Goal: Find specific page/section: Find specific page/section

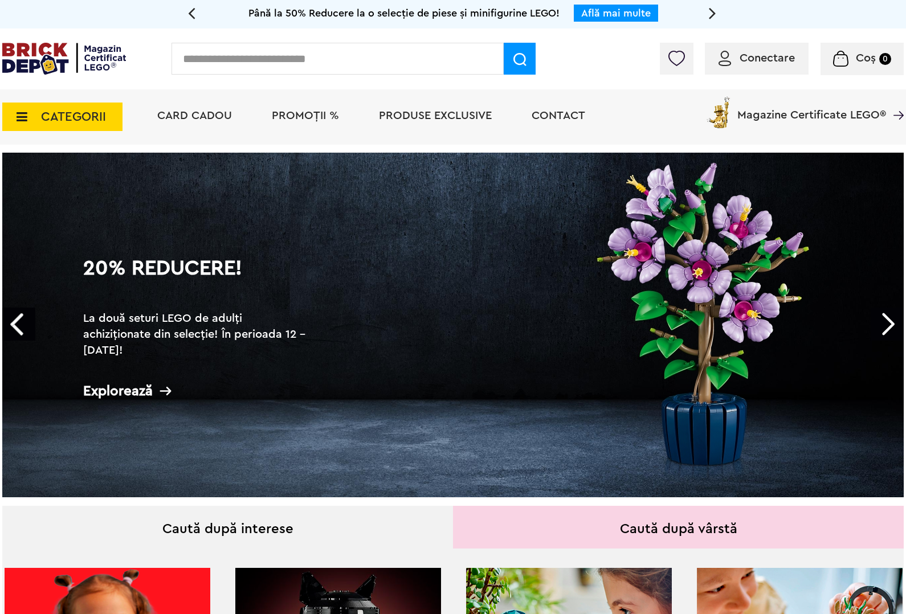
click at [882, 317] on link "Next" at bounding box center [886, 324] width 33 height 33
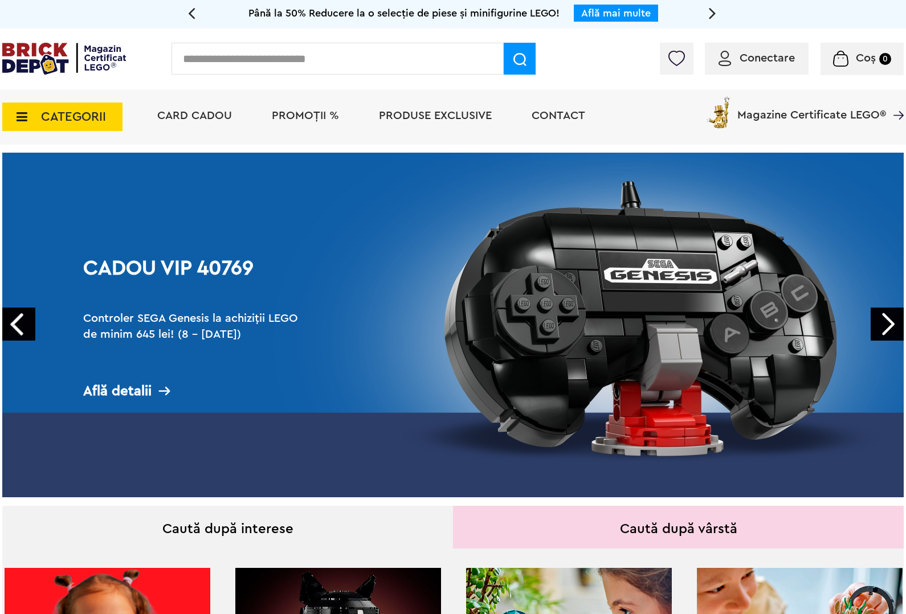
click at [881, 317] on link "Next" at bounding box center [886, 324] width 33 height 33
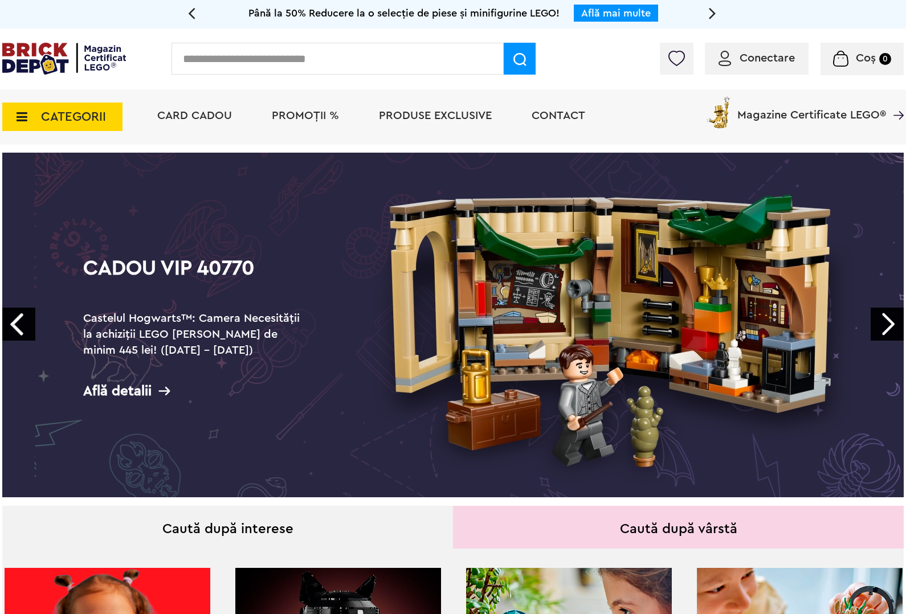
click at [881, 317] on link "Next" at bounding box center [886, 324] width 33 height 33
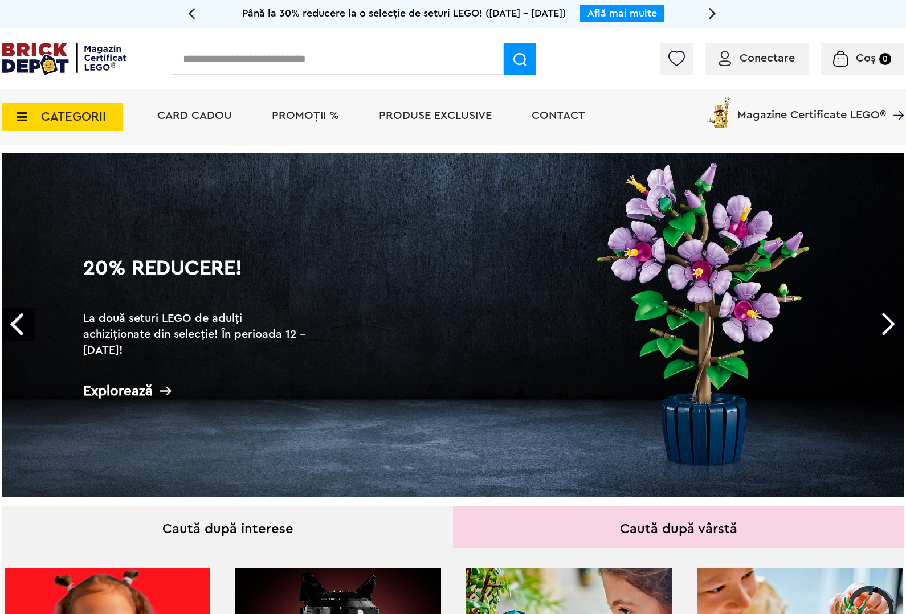
click at [881, 317] on link "Next" at bounding box center [886, 324] width 33 height 33
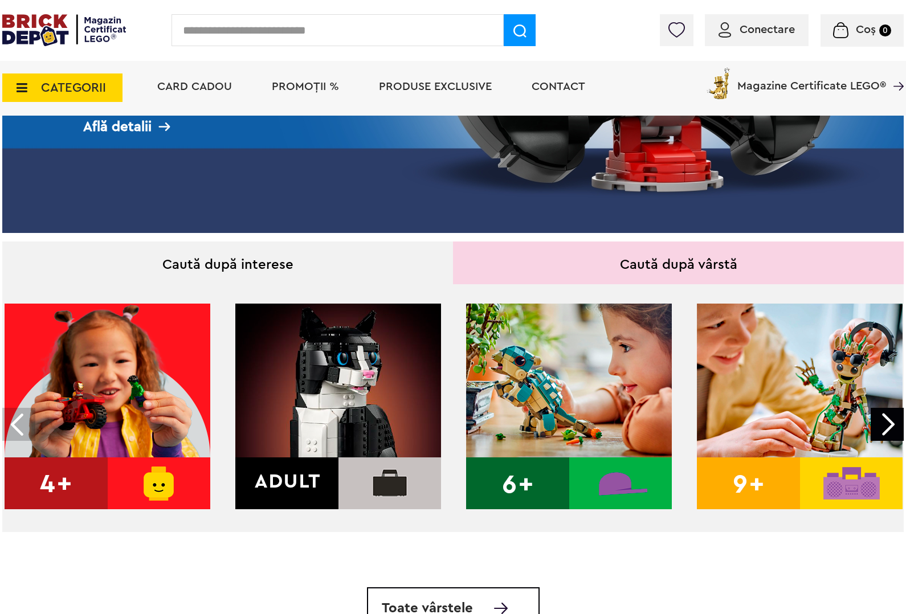
scroll to position [498, 0]
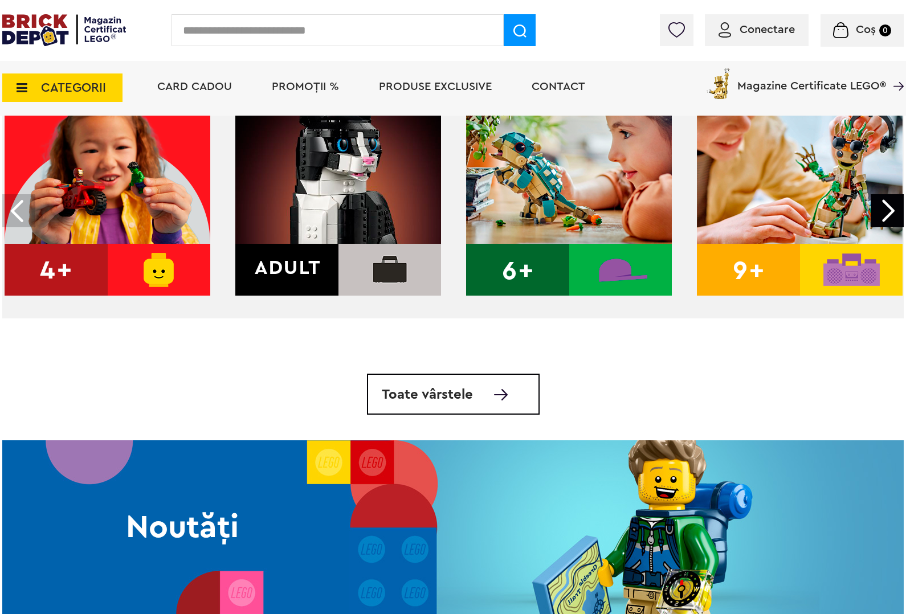
drag, startPoint x: 220, startPoint y: 38, endPoint x: 202, endPoint y: 51, distance: 22.0
click at [215, 41] on input "text" at bounding box center [337, 30] width 332 height 32
type input "*****"
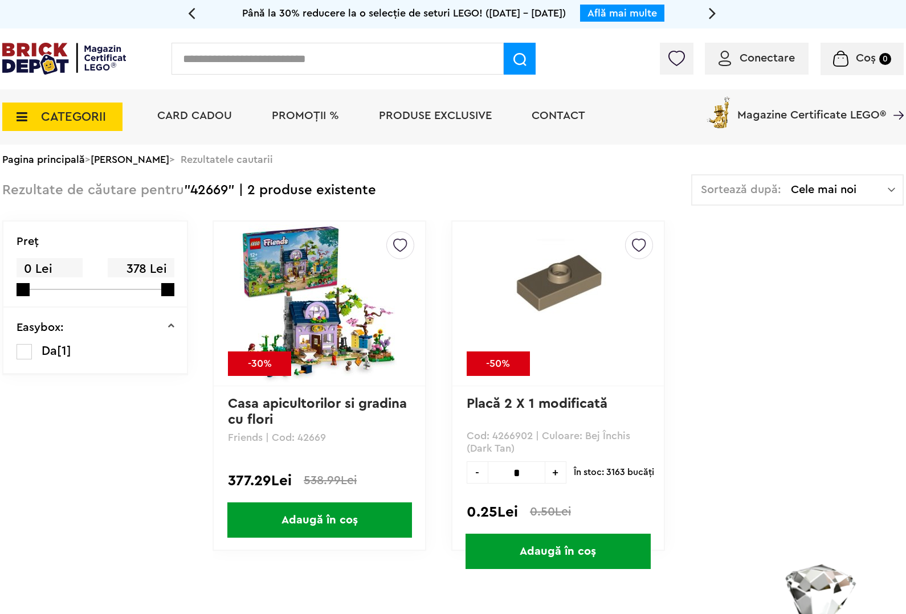
drag, startPoint x: 198, startPoint y: 62, endPoint x: 383, endPoint y: 105, distance: 190.8
click at [208, 67] on input "text" at bounding box center [337, 59] width 332 height 32
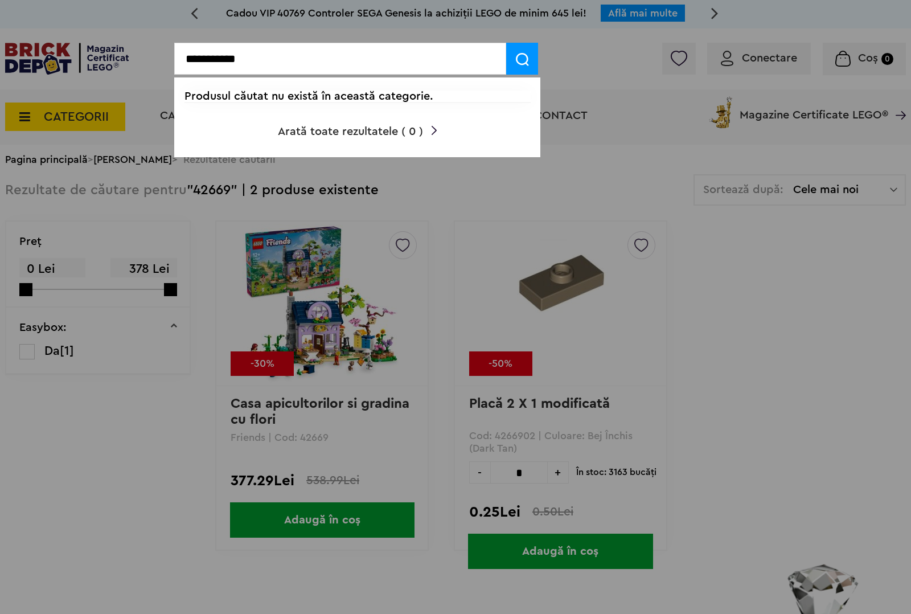
type input "**********"
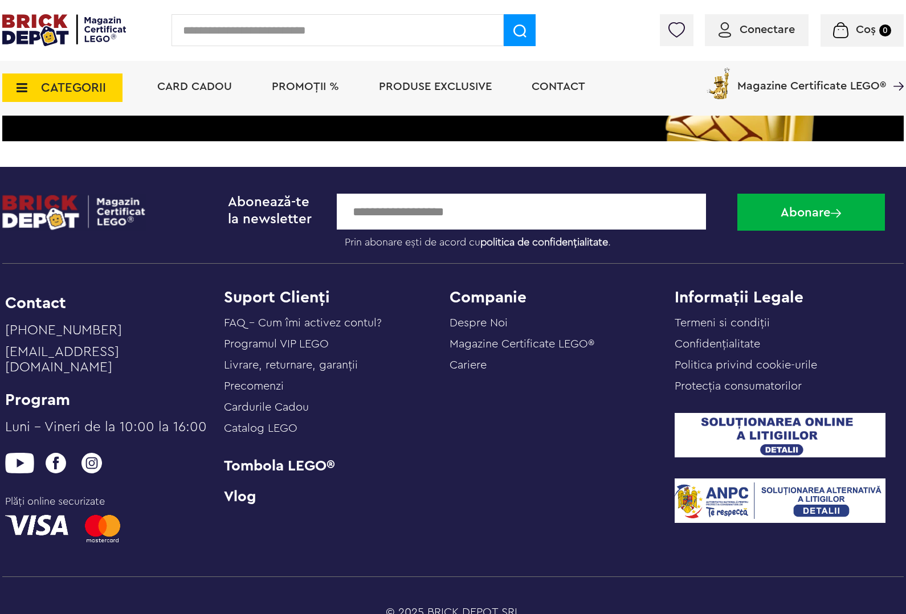
scroll to position [477, 0]
